Goal: Information Seeking & Learning: Find specific page/section

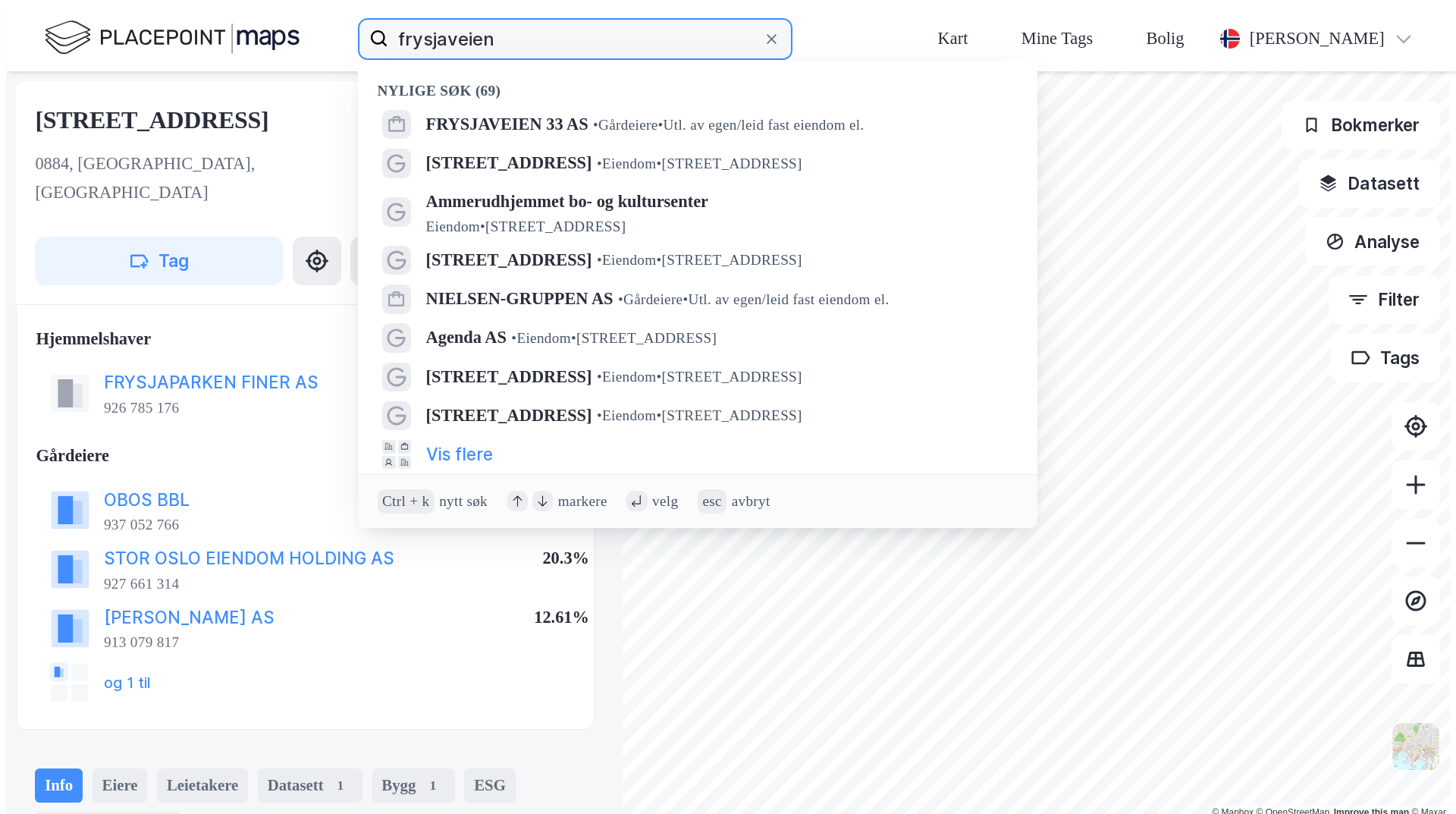
drag, startPoint x: 382, startPoint y: 21, endPoint x: 211, endPoint y: 28, distance: 171.1
click at [217, 21] on div "frysjaveien Nylige søk (69) FRYSJAVEIEN 33 AS • Gårdeiere • Utl. av egen/leid f…" at bounding box center [733, 38] width 1456 height 65
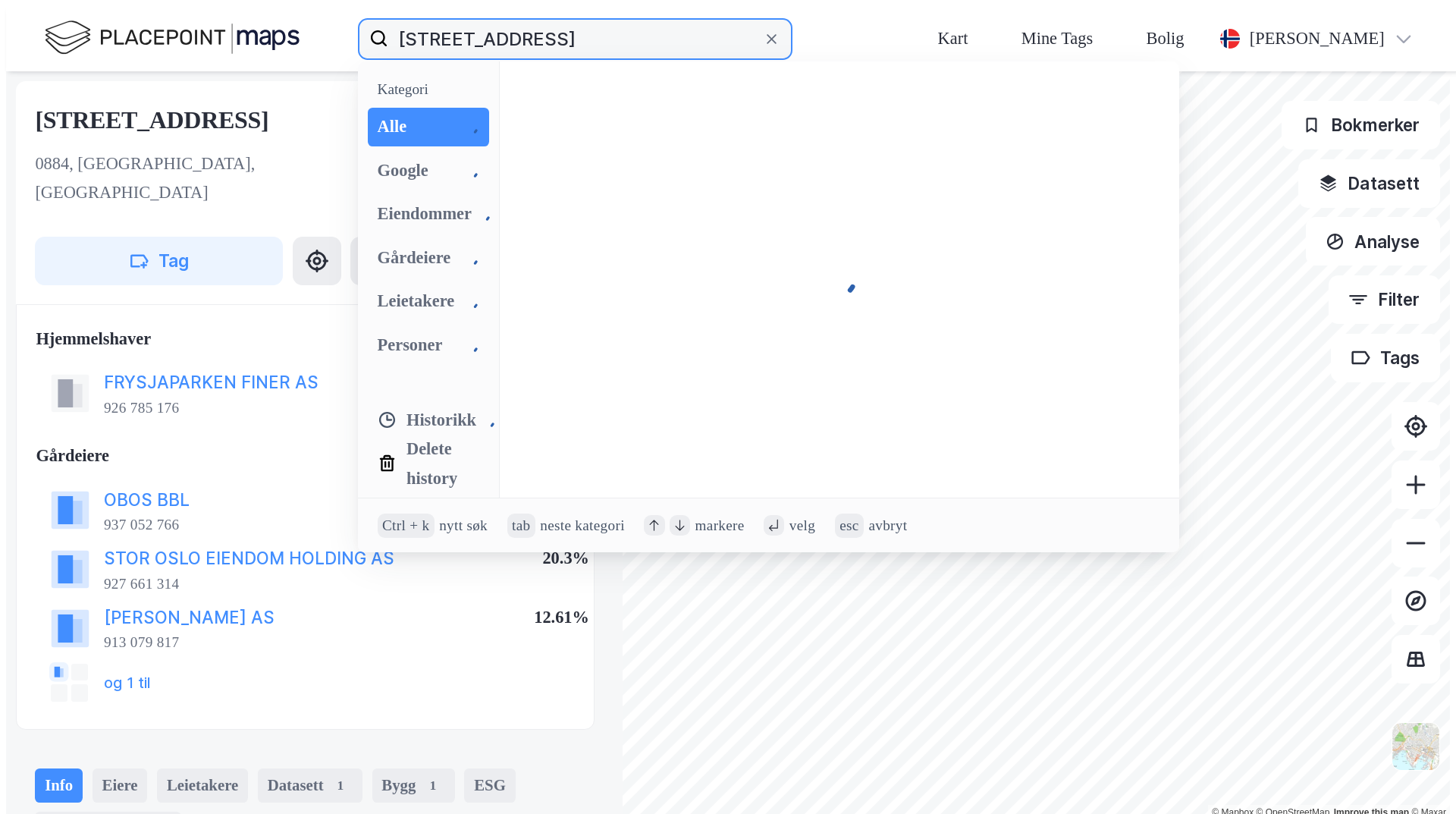
type input "[STREET_ADDRESS]"
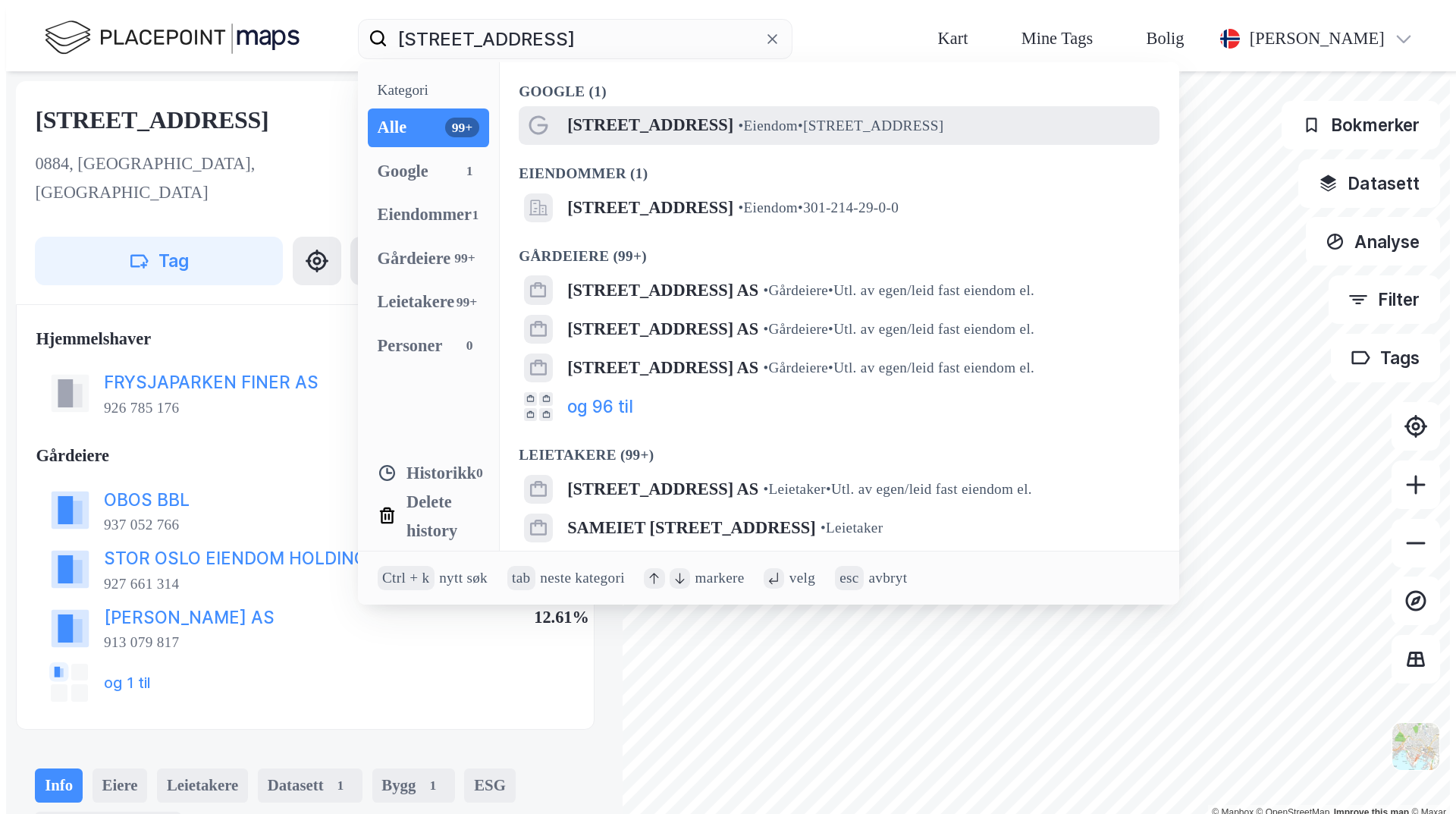
click at [739, 116] on span "• Eiendom • Bogstadveien 21, 0355 Oslo" at bounding box center [841, 126] width 205 height 20
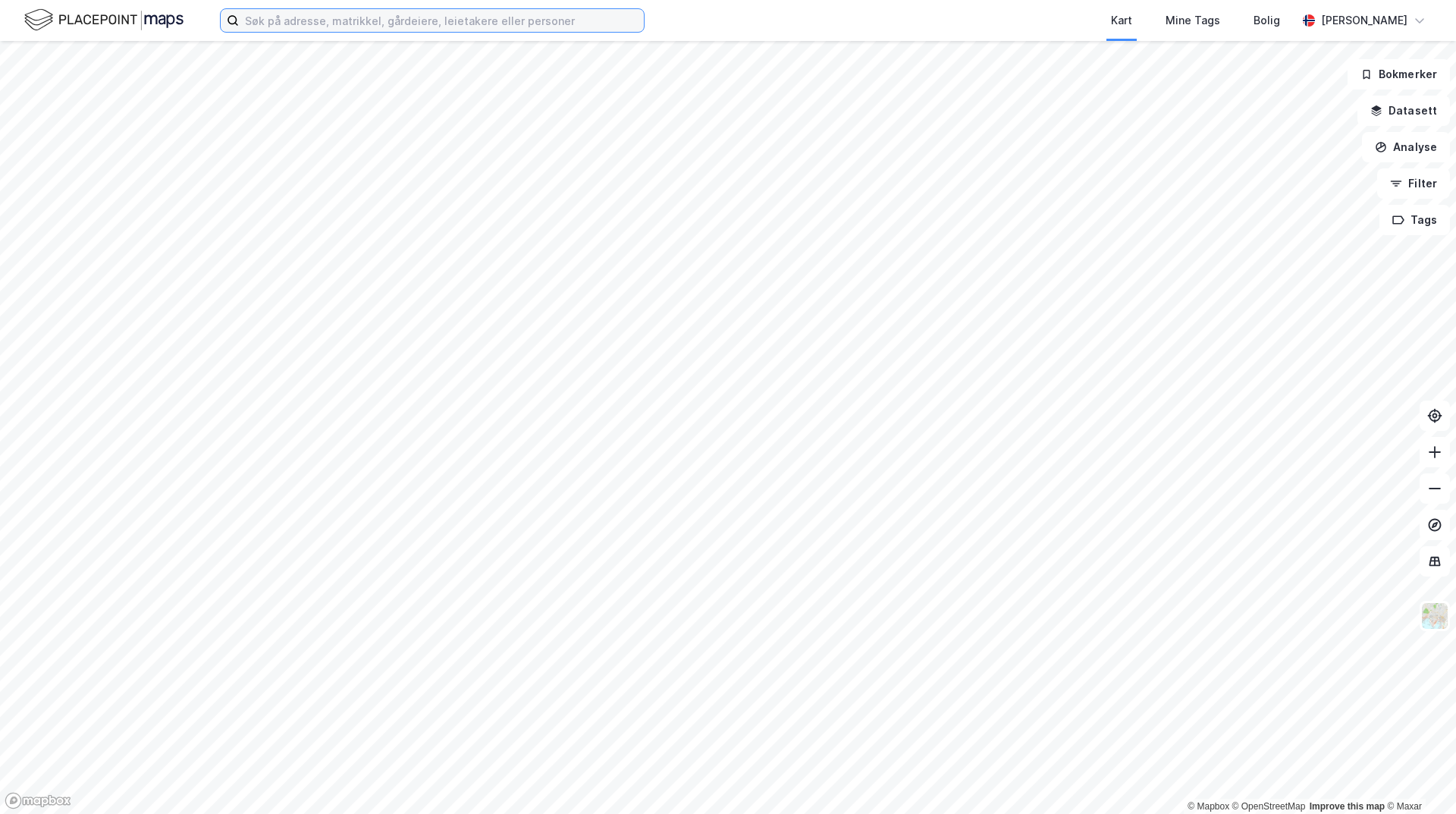
click at [389, 14] on input at bounding box center [441, 21] width 405 height 23
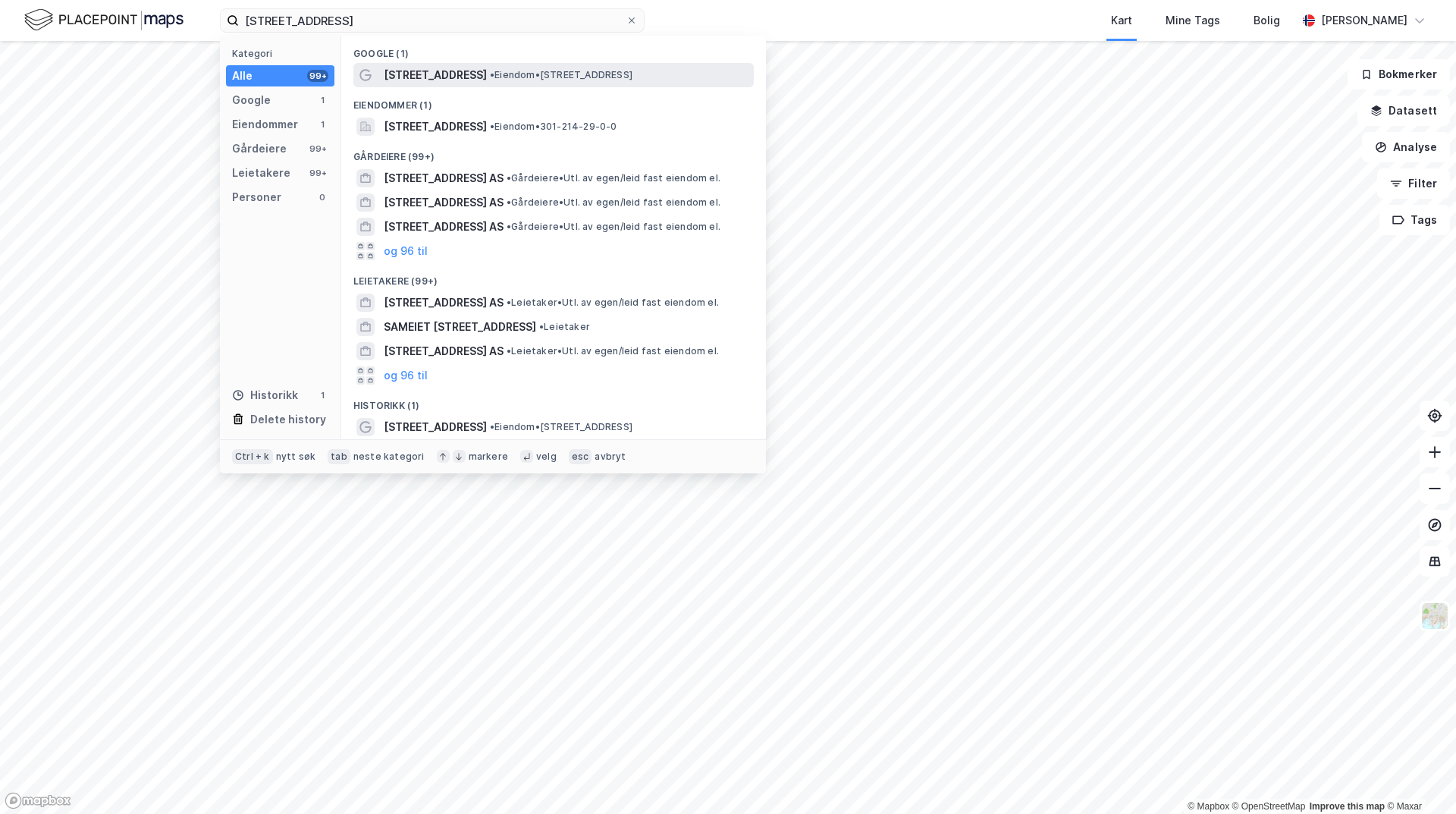
click at [454, 72] on span "[STREET_ADDRESS]" at bounding box center [435, 75] width 103 height 18
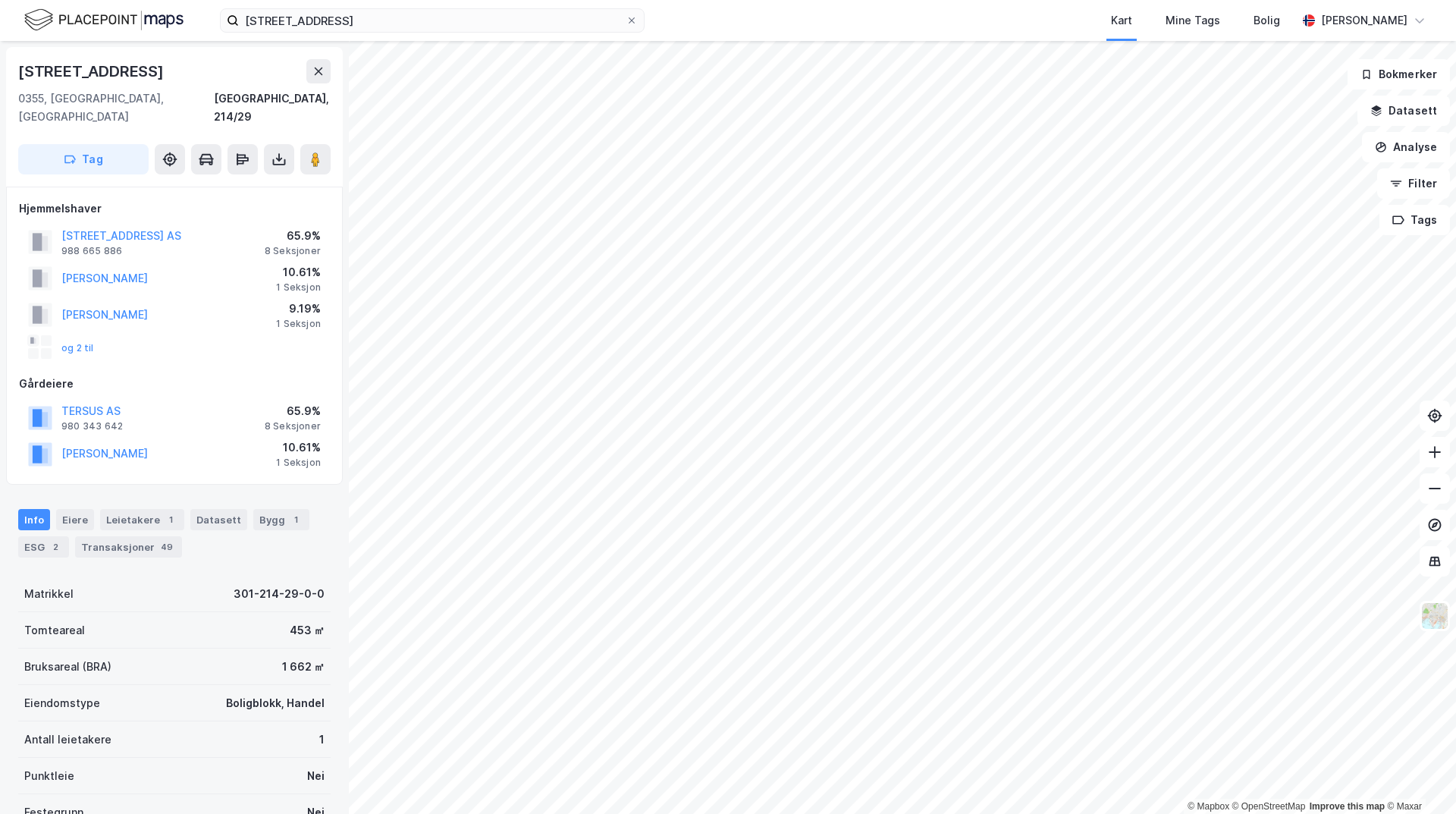
click at [848, 642] on div "© Mapbox © OpenStreetMap Improve this map © Maxar [STREET_ADDRESS], 214/29 Tag …" at bounding box center [728, 427] width 1456 height 773
click at [976, 609] on div "© Mapbox © OpenStreetMap Improve this map © Maxar [STREET_ADDRESS], 214/29 Tag …" at bounding box center [728, 427] width 1456 height 773
click at [313, 152] on image at bounding box center [316, 160] width 9 height 15
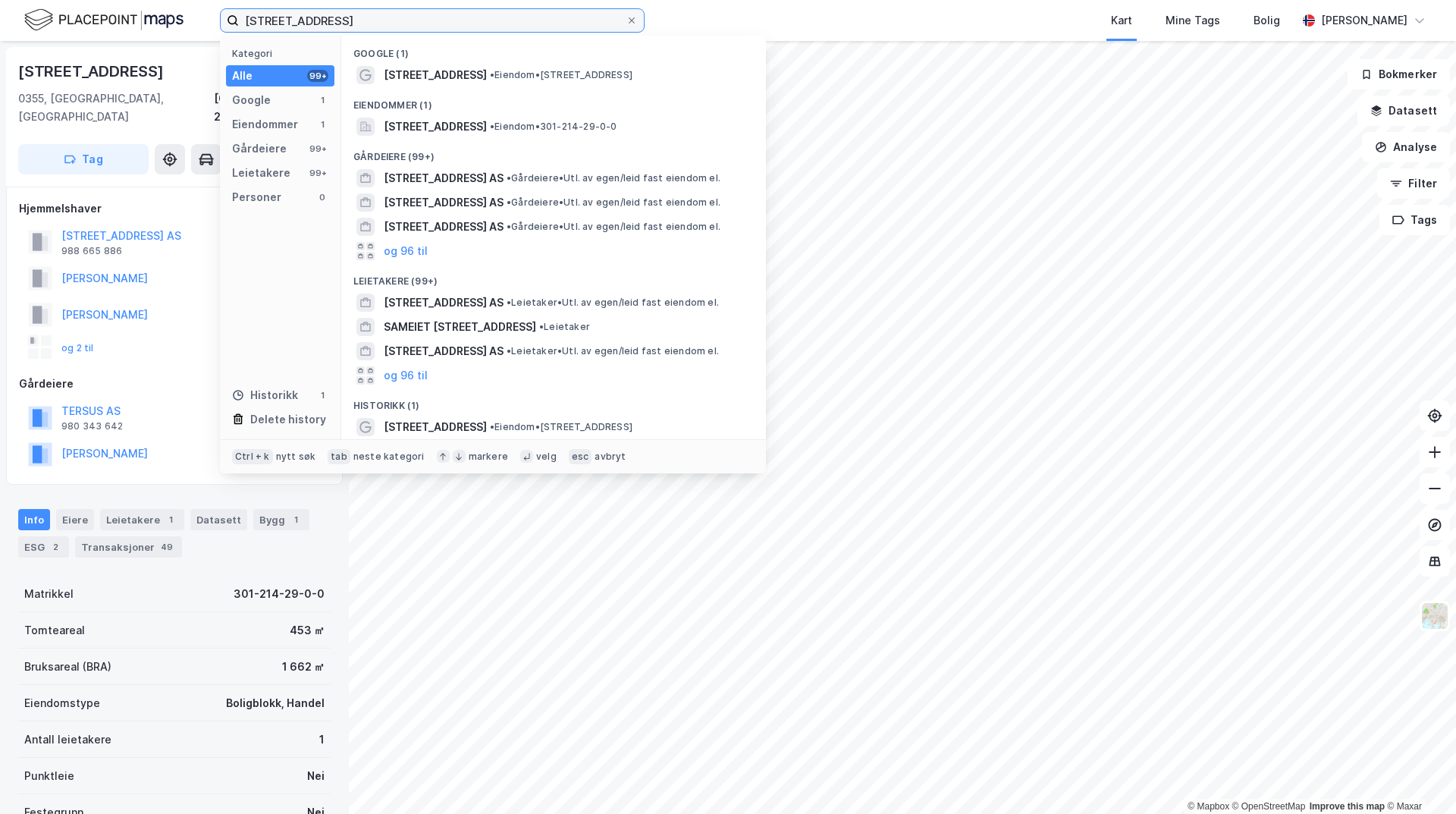
drag, startPoint x: 355, startPoint y: 24, endPoint x: 230, endPoint y: 23, distance: 125.0
click at [232, 23] on label "[STREET_ADDRESS]" at bounding box center [432, 21] width 424 height 25
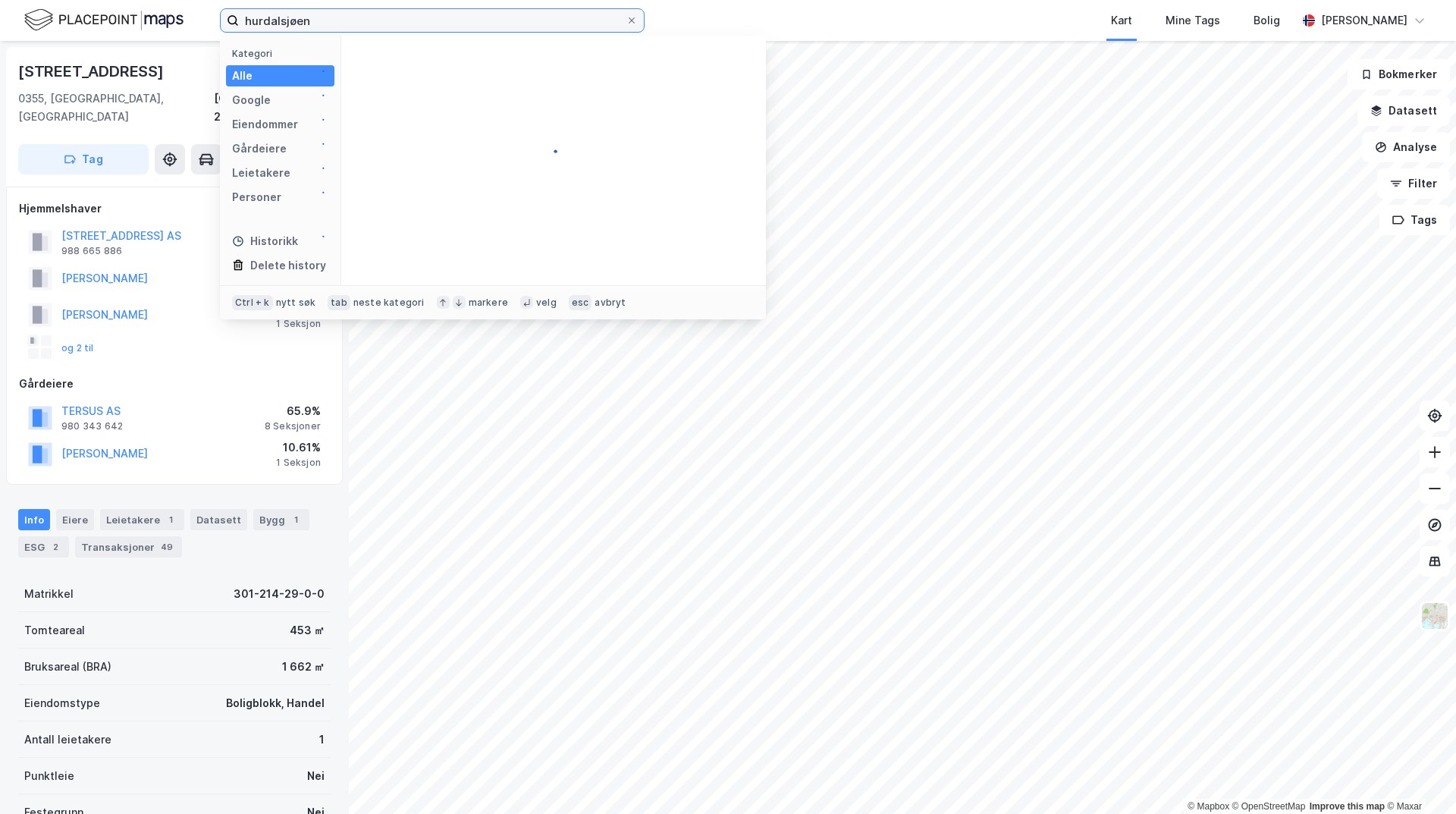
type input "hurdalsjøen"
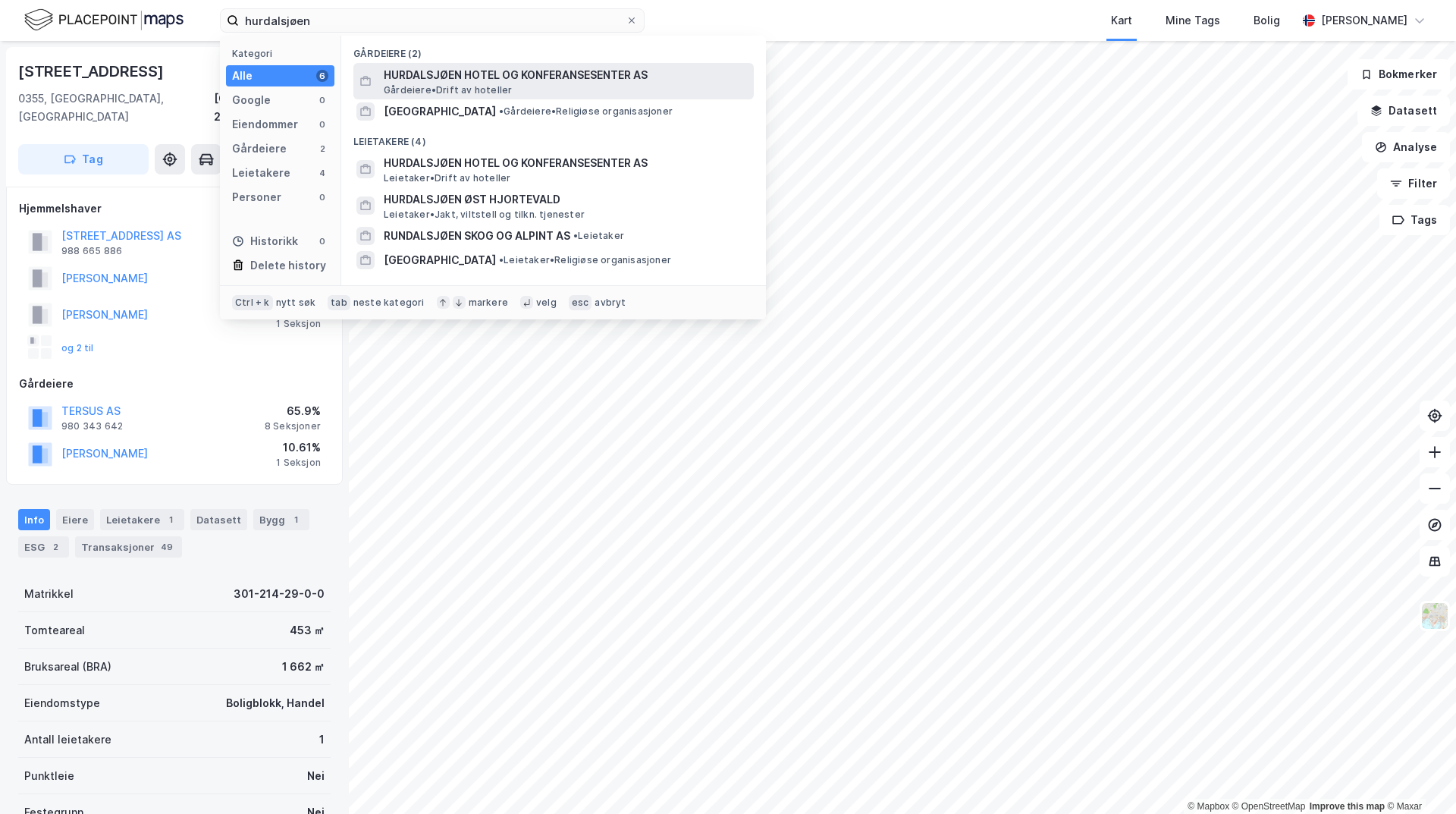
click at [448, 80] on span "HURDALSJØEN HOTEL OG KONFERANSESENTER AS" at bounding box center [565, 75] width 364 height 18
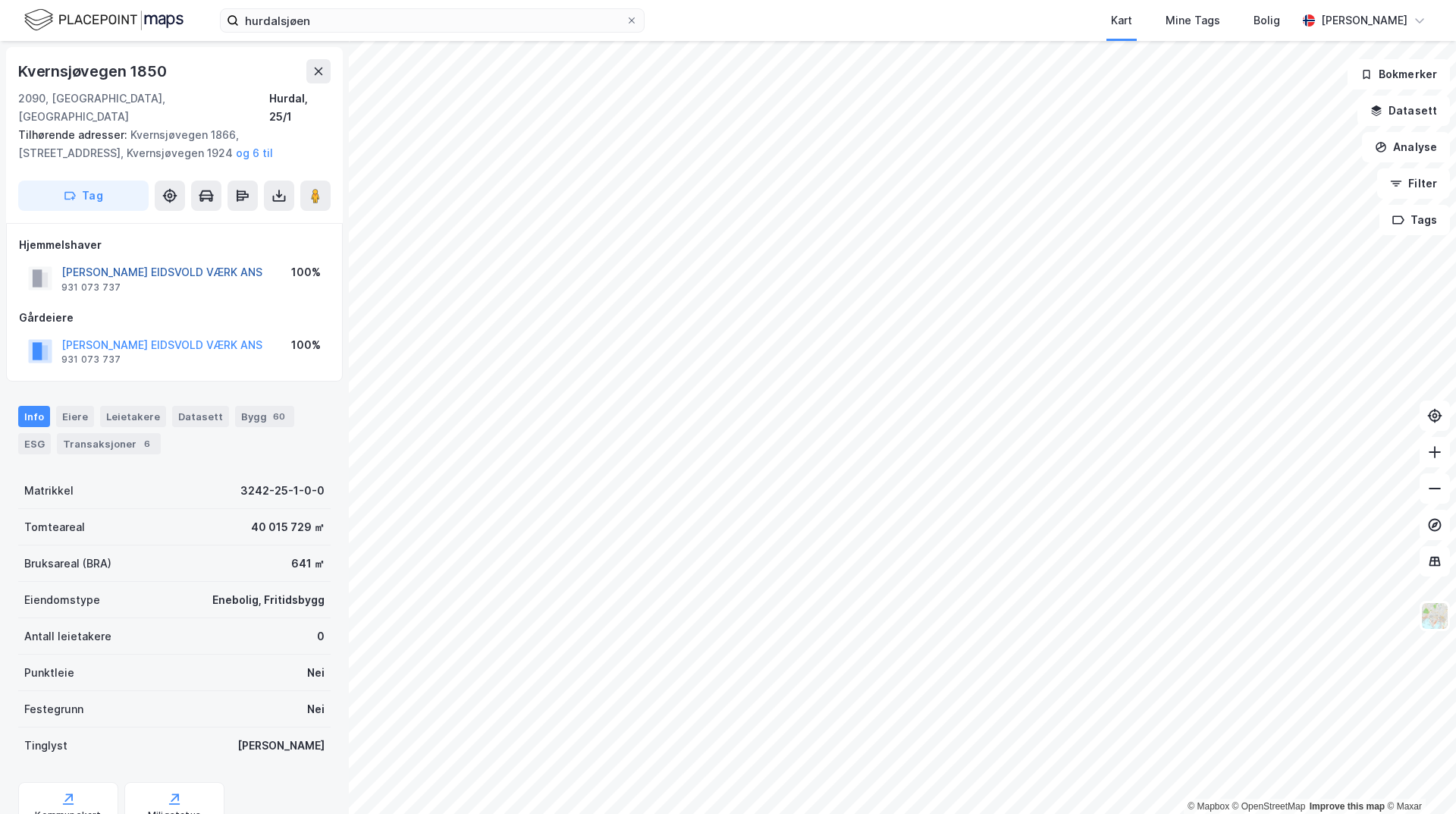
click at [0, 0] on button "[PERSON_NAME] EIDSVOLD VÆRK ANS" at bounding box center [0, 0] width 0 height 0
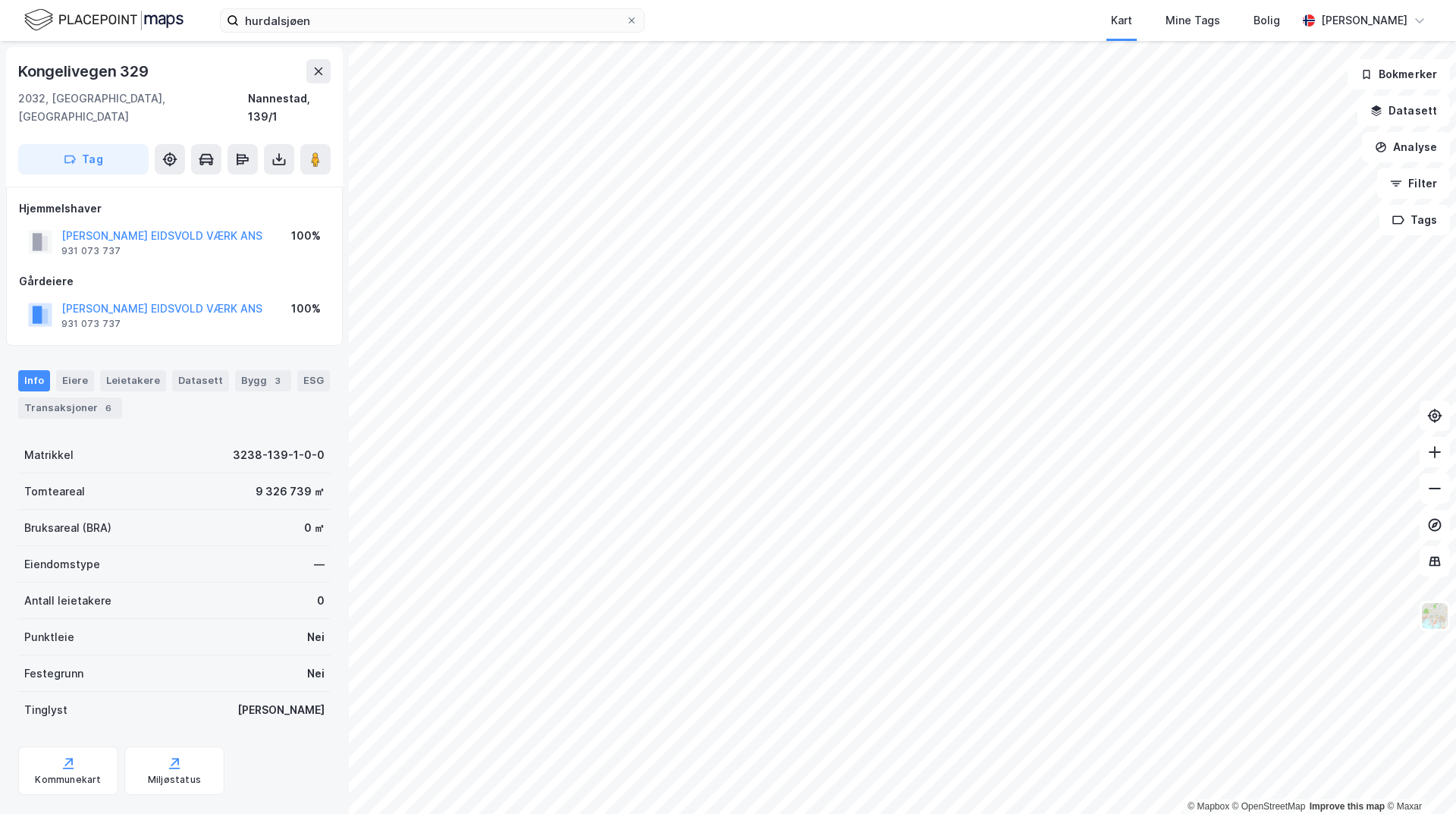
click at [691, 12] on div "hurdalsjøen Kart Mine Tags Bolig [PERSON_NAME] © Mapbox © OpenStreetMap Improve…" at bounding box center [728, 407] width 1456 height 814
click at [504, 813] on html "hurdalsjøen Kart Mine Tags Bolig [PERSON_NAME] © Mapbox © OpenStreetMap Improve…" at bounding box center [728, 407] width 1456 height 814
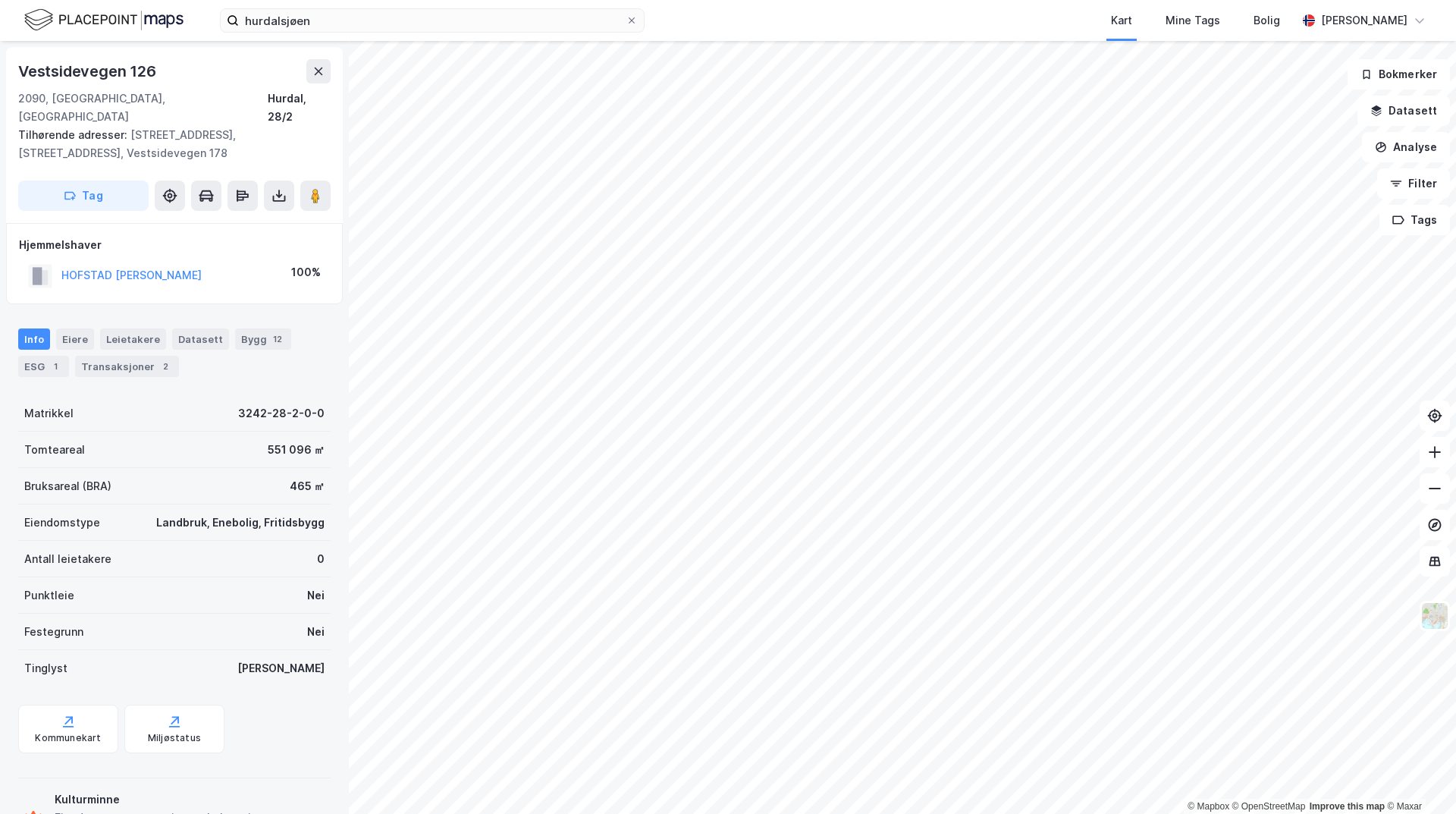
click at [686, 813] on html "hurdalsjøen Kart Mine Tags Bolig [PERSON_NAME] © Mapbox © OpenStreetMap Improve…" at bounding box center [728, 407] width 1456 height 814
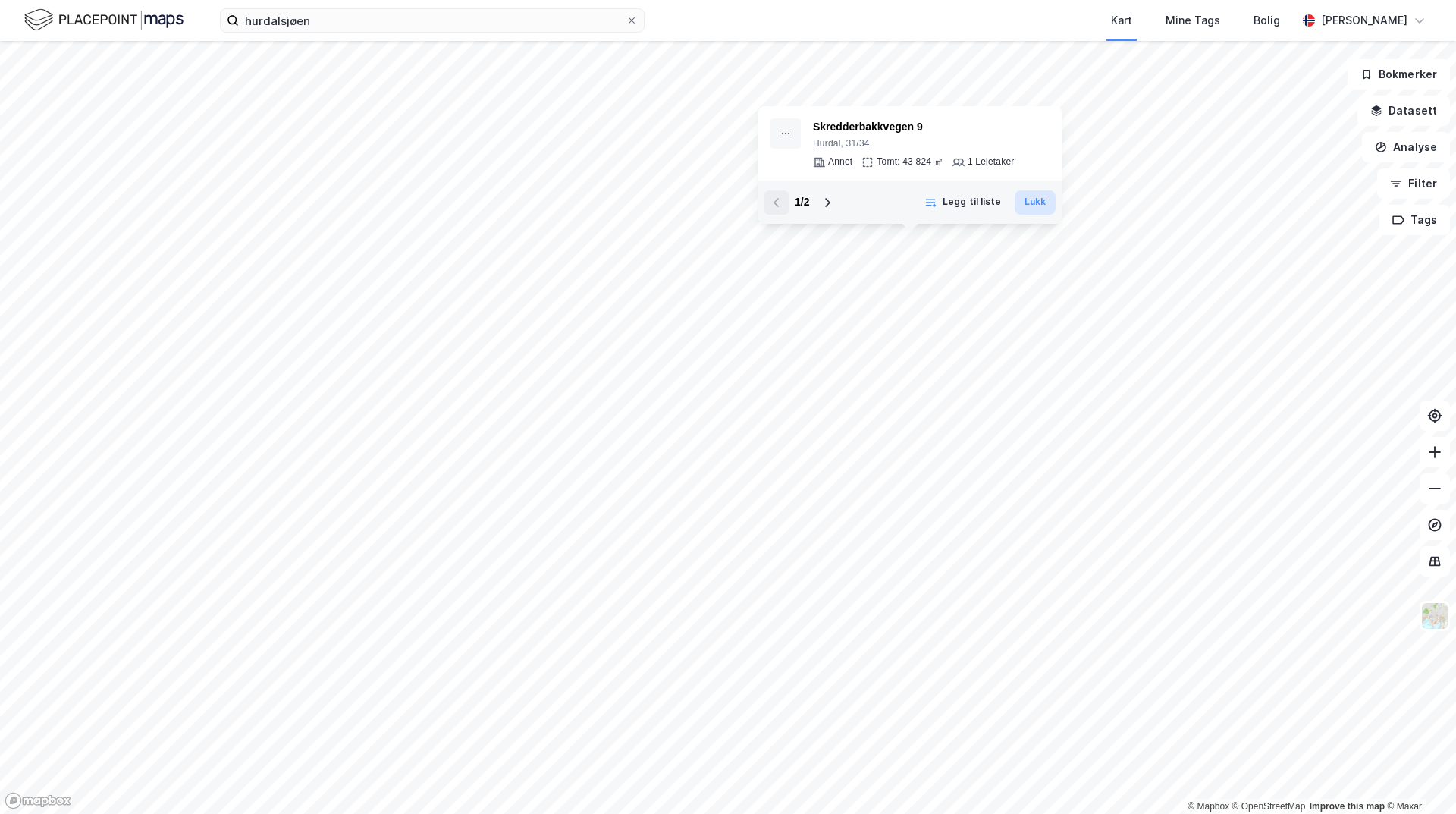
click at [1032, 201] on button "Lukk" at bounding box center [1035, 202] width 41 height 25
click at [828, 201] on icon at bounding box center [827, 202] width 12 height 12
click at [1027, 199] on button "Lukk" at bounding box center [1035, 202] width 41 height 25
click at [1402, 188] on icon "button" at bounding box center [1396, 183] width 12 height 12
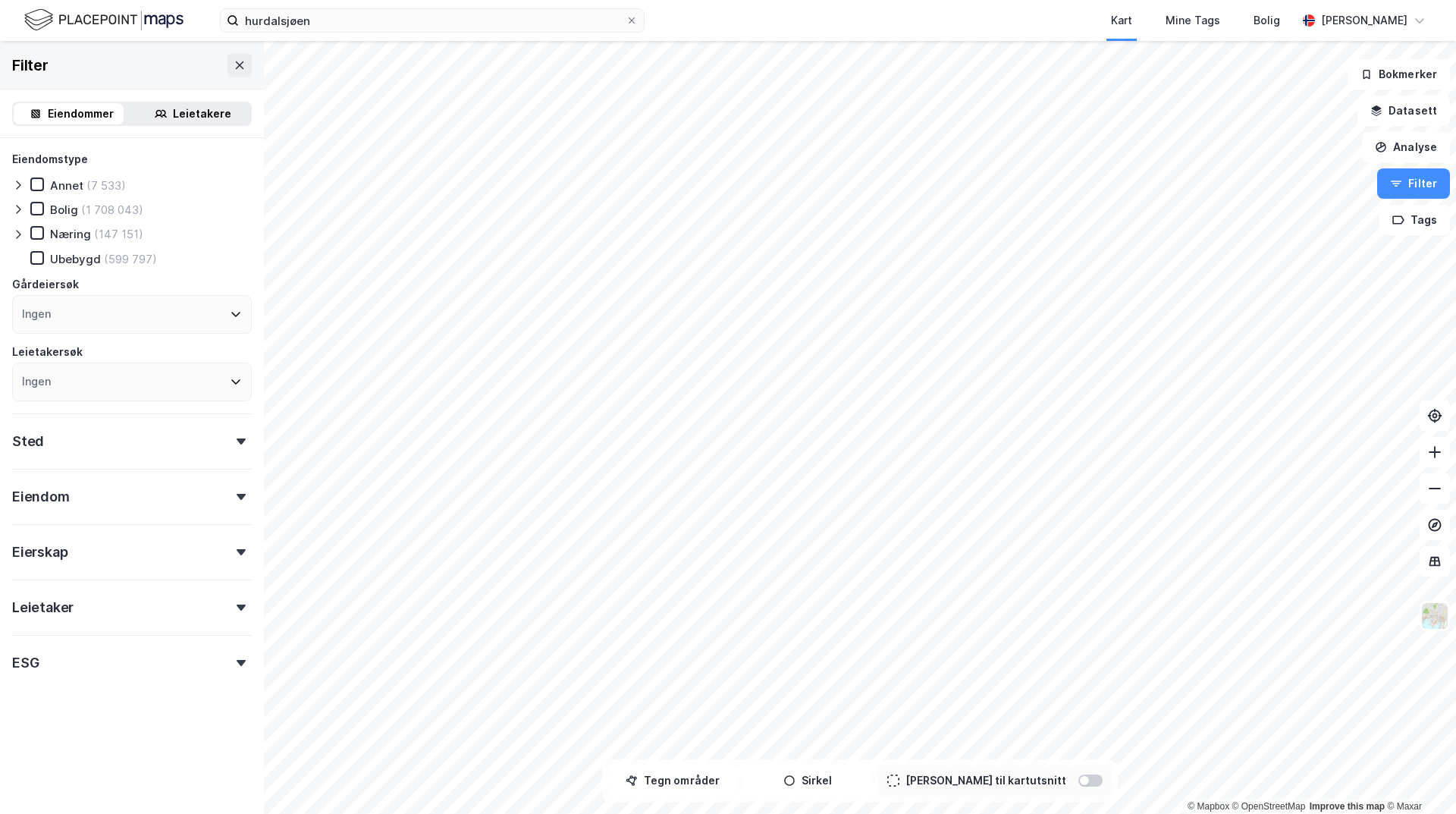
click at [231, 550] on div at bounding box center [241, 552] width 21 height 6
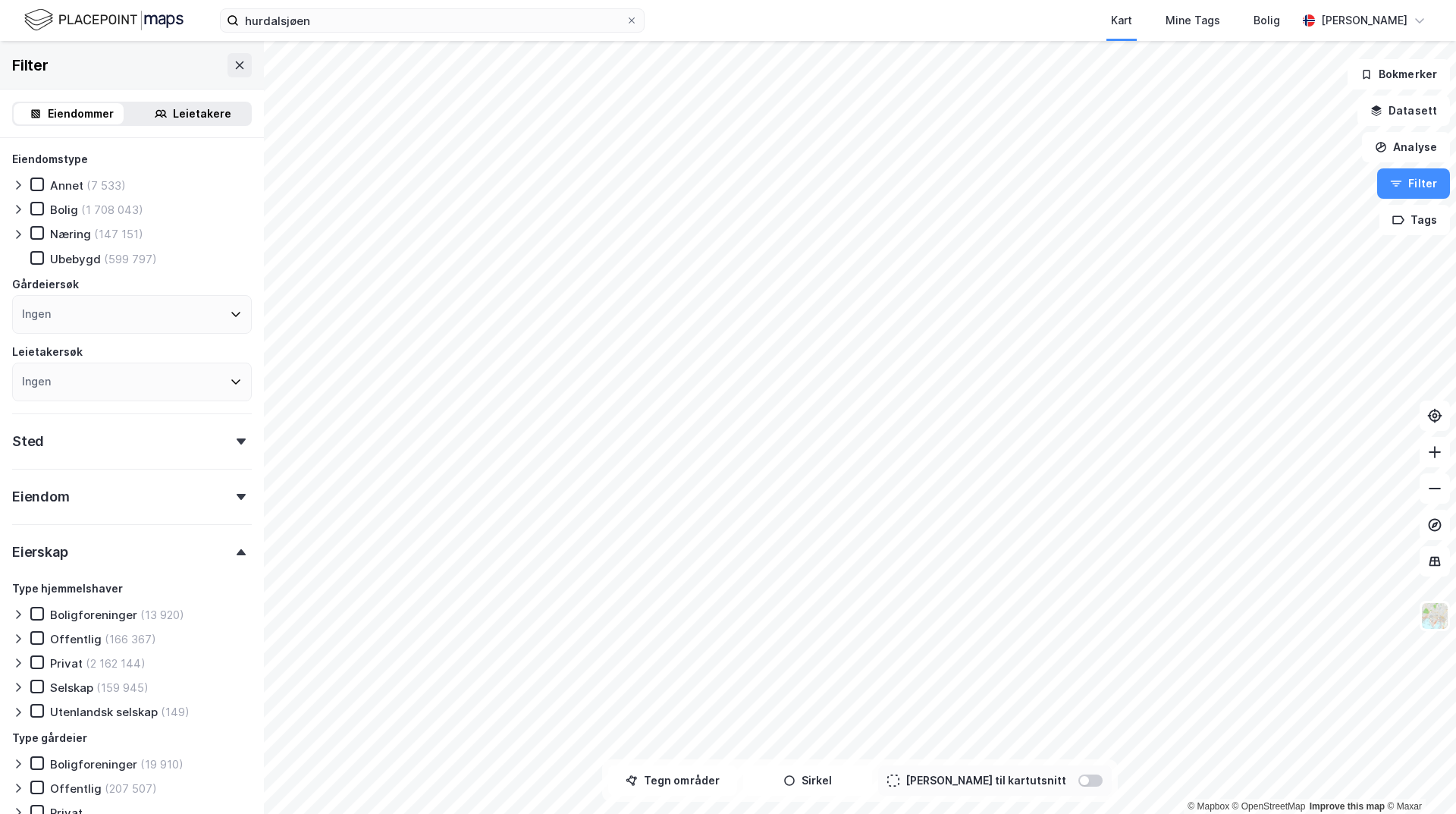
click at [62, 641] on div "Offentlig" at bounding box center [76, 639] width 52 height 14
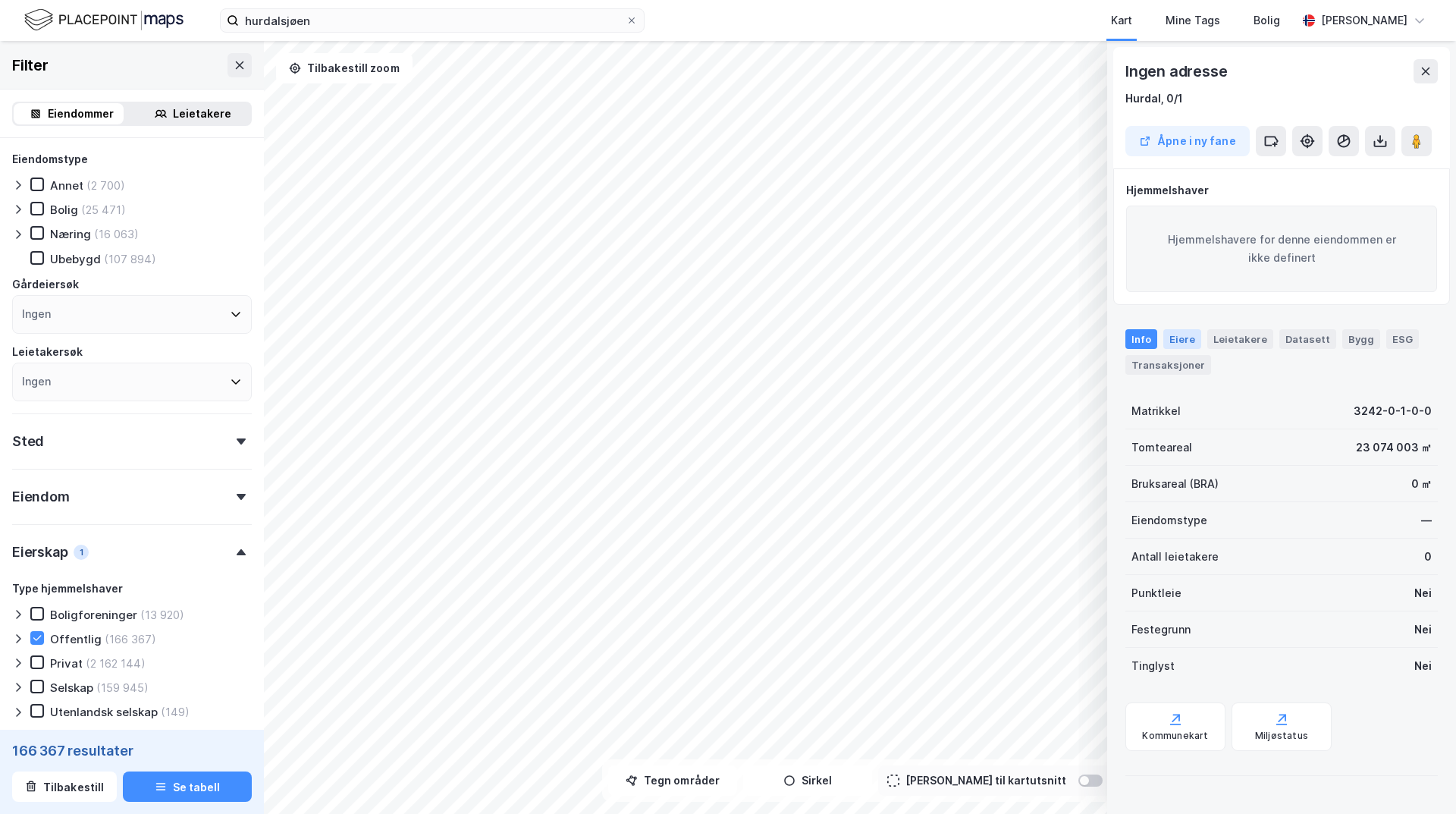
click at [1185, 337] on div "Eiere" at bounding box center [1182, 338] width 38 height 20
